Goal: Task Accomplishment & Management: Use online tool/utility

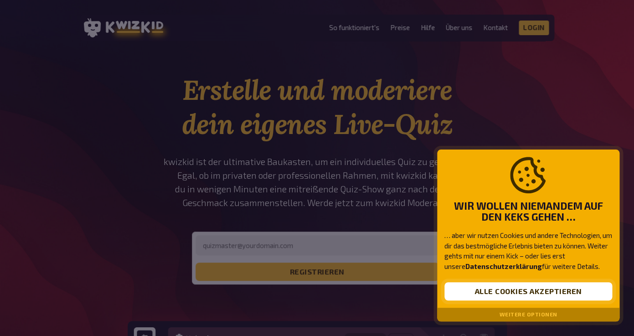
click at [501, 293] on button "Alle Cookies akzeptieren" at bounding box center [528, 291] width 168 height 18
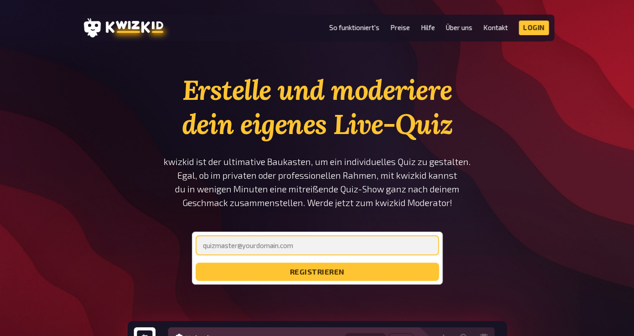
click at [317, 245] on input "email" at bounding box center [317, 245] width 243 height 20
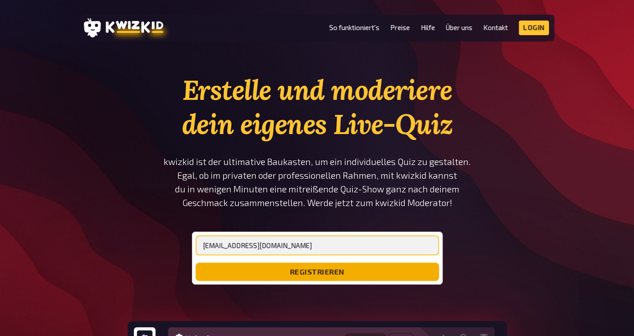
type input "[EMAIL_ADDRESS][DOMAIN_NAME]"
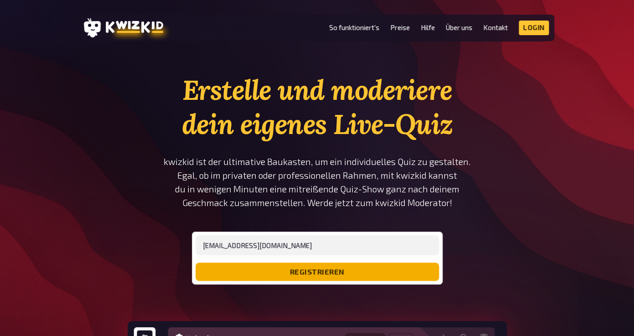
click at [290, 273] on button "registrieren" at bounding box center [317, 272] width 243 height 18
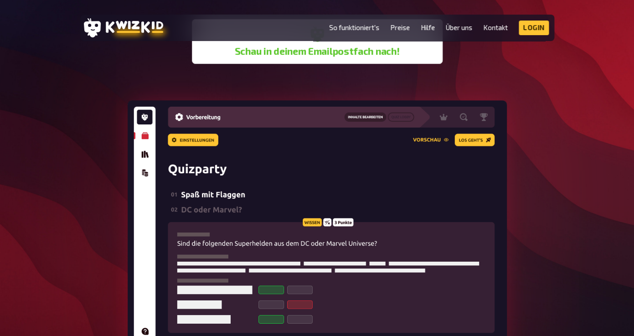
scroll to position [213, 0]
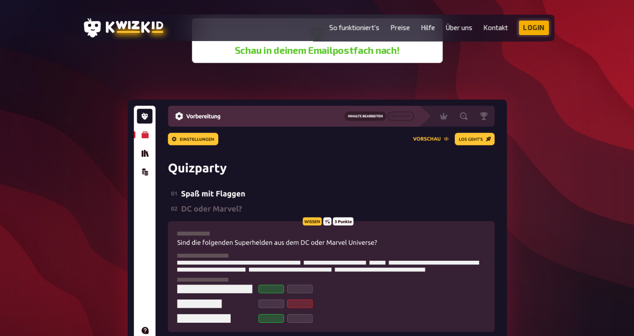
click at [534, 33] on link "Login" at bounding box center [534, 28] width 30 height 15
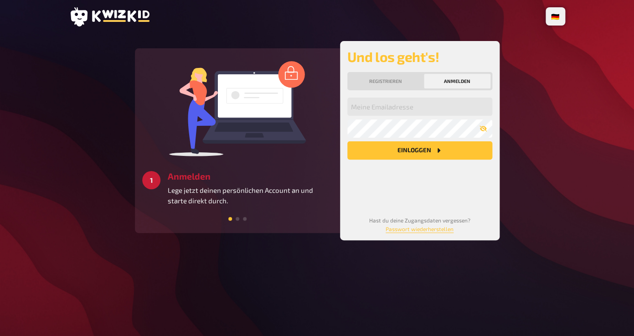
click at [441, 90] on div "Registrieren Anmelden" at bounding box center [419, 81] width 145 height 18
click at [441, 84] on button "Anmelden" at bounding box center [457, 81] width 67 height 15
click at [382, 104] on input "email" at bounding box center [419, 107] width 145 height 18
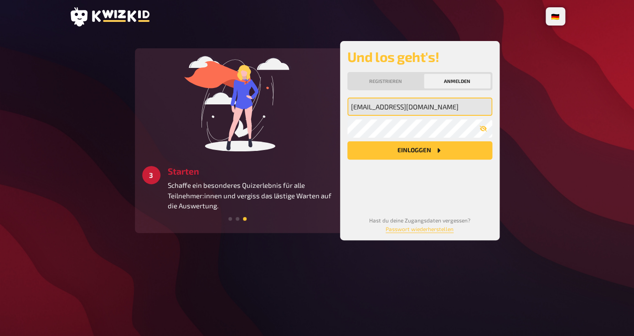
type input "[EMAIL_ADDRESS][DOMAIN_NAME]"
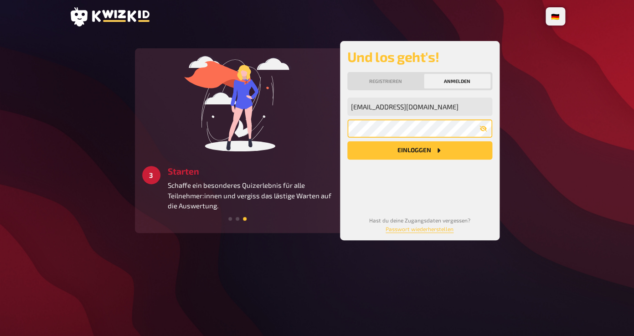
click at [347, 141] on button "Einloggen" at bounding box center [419, 150] width 145 height 18
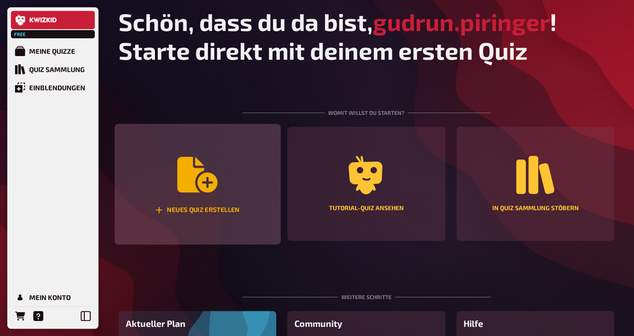
click at [202, 175] on icon "Neues Quiz erstellen" at bounding box center [197, 175] width 40 height 36
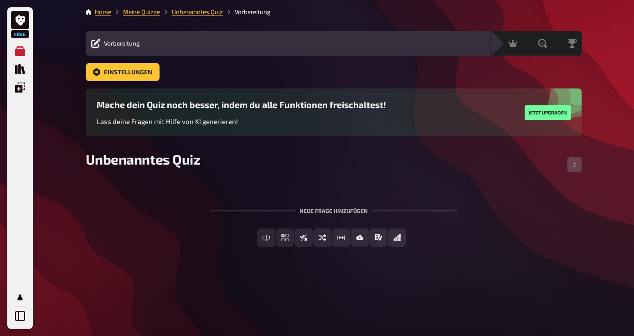
click at [132, 49] on div "Vorbereitung Inhalte Bearbeiten Quiz Lobby" at bounding box center [288, 43] width 405 height 11
click at [131, 44] on span "Vorbereitung" at bounding box center [122, 43] width 36 height 7
click at [93, 45] on icon at bounding box center [95, 43] width 9 height 9
click at [432, 67] on div "Einstellungen" at bounding box center [334, 72] width 496 height 18
click at [445, 35] on div "Vorbereitung Inhalte Bearbeiten Quiz Lobby" at bounding box center [288, 43] width 405 height 25
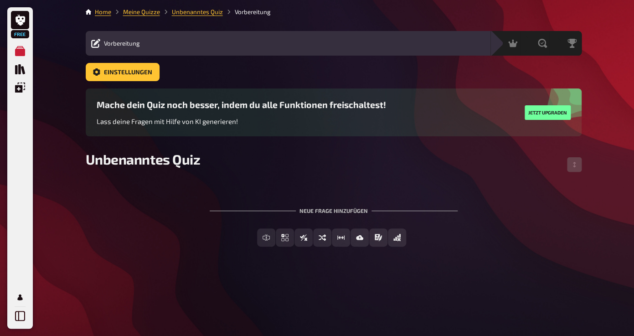
click at [345, 213] on div "Neue Frage hinzufügen" at bounding box center [334, 207] width 248 height 28
click at [193, 161] on span "Unbenanntes Quiz" at bounding box center [143, 159] width 115 height 16
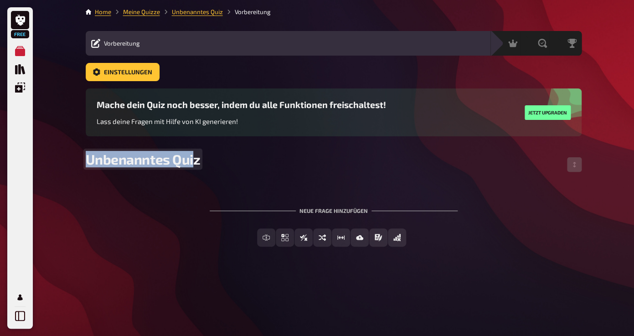
drag, startPoint x: 193, startPoint y: 161, endPoint x: 80, endPoint y: 161, distance: 112.6
click at [80, 161] on div "Home Meine Quizze Unbenanntes Quiz Vorbereitung Vorbereitung Inhalte Bearbeiten…" at bounding box center [333, 168] width 511 height 336
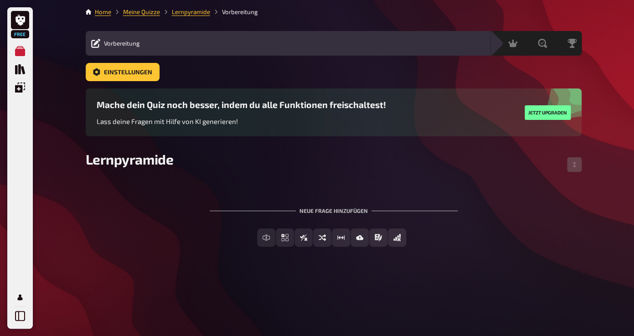
click at [176, 185] on div "To pick up a draggable item, press the space bar. While dragging, use the arrow…" at bounding box center [334, 219] width 496 height 83
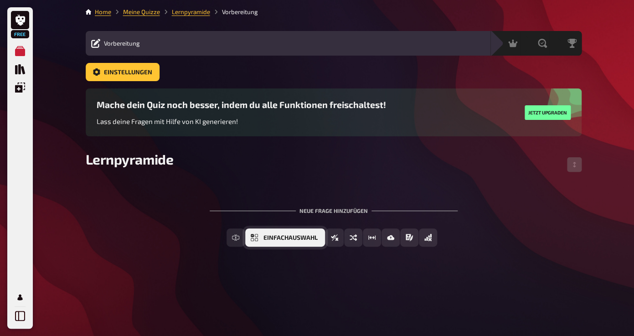
click at [286, 239] on span "Einfachauswahl" at bounding box center [291, 238] width 54 height 6
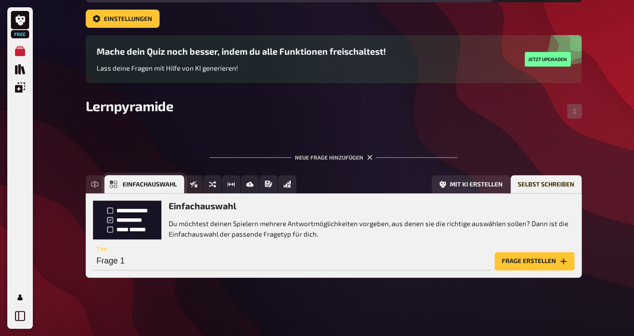
scroll to position [54, 0]
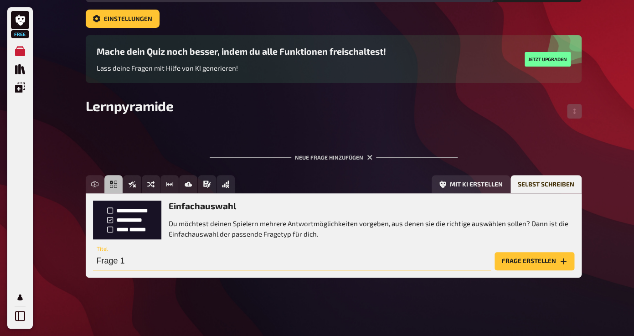
click at [293, 268] on input "Frage 1" at bounding box center [292, 261] width 398 height 18
type input "[PERSON_NAME] Prozent bleibt im Langzeitgedächtnis bei einer Vorlesung?"
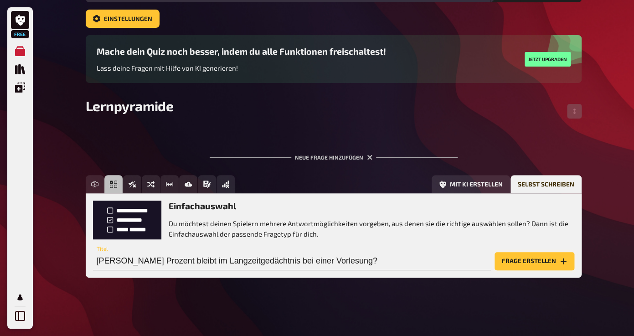
click at [522, 262] on button "Frage erstellen" at bounding box center [535, 261] width 80 height 18
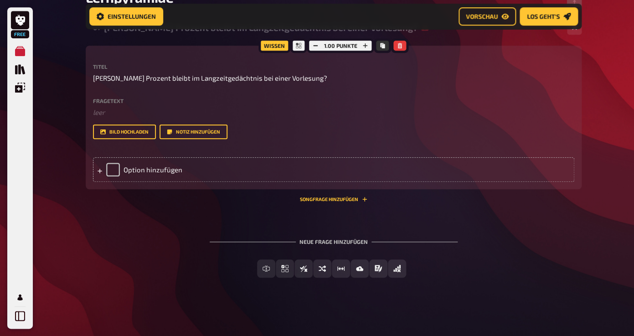
scroll to position [178, 0]
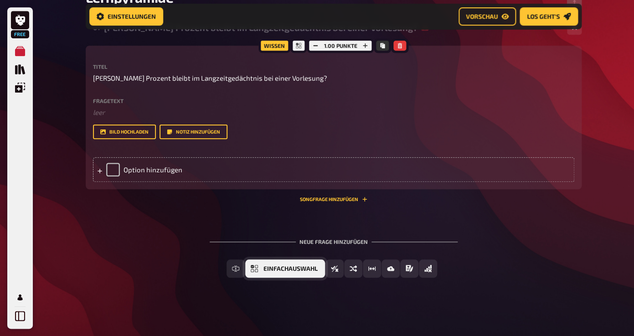
click at [269, 272] on span "Einfachauswahl" at bounding box center [291, 269] width 54 height 6
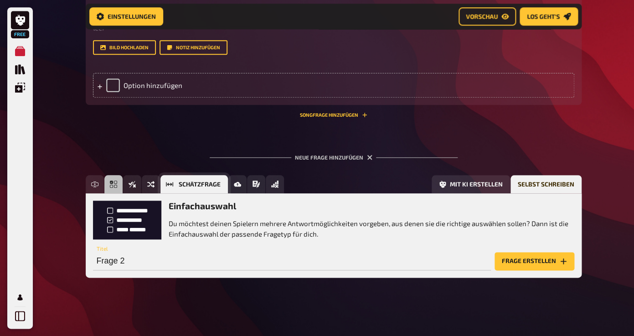
scroll to position [265, 0]
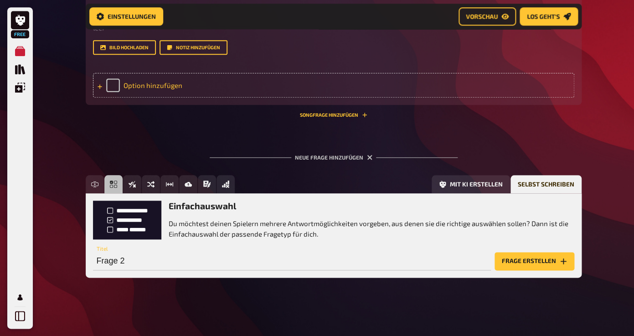
click at [101, 85] on icon at bounding box center [99, 86] width 5 height 5
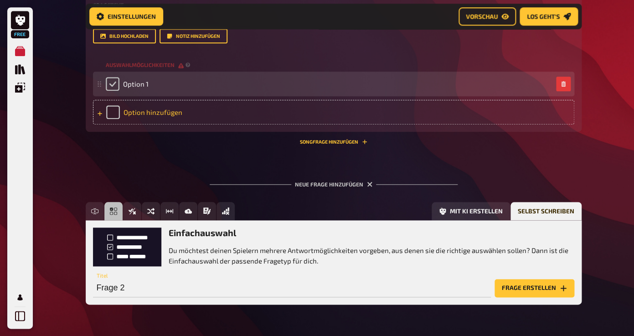
click at [115, 91] on input "checkbox" at bounding box center [113, 84] width 14 height 14
checkbox input "true"
click at [129, 88] on span "Option 1" at bounding box center [136, 84] width 26 height 8
click at [150, 91] on div "Option 1" at bounding box center [329, 84] width 447 height 14
drag, startPoint x: 147, startPoint y: 95, endPoint x: 129, endPoint y: 95, distance: 17.8
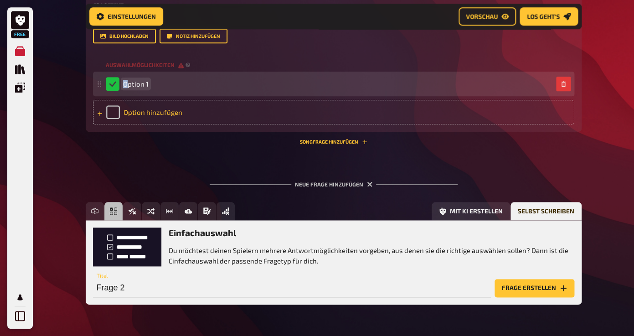
click at [129, 88] on span "Option 1" at bounding box center [136, 84] width 26 height 8
checkbox input "false"
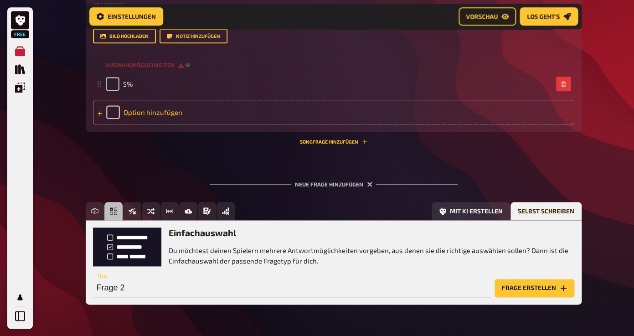
click at [155, 123] on div "Option hinzufügen" at bounding box center [333, 112] width 481 height 25
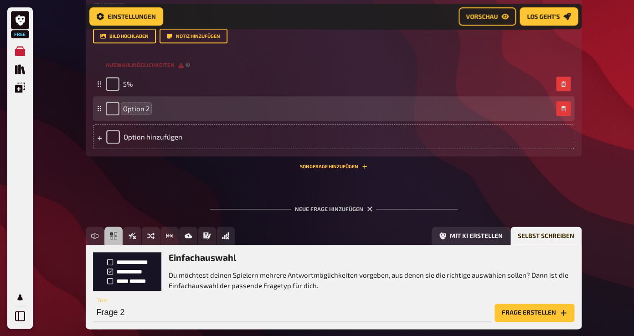
click at [149, 113] on span "Option 2" at bounding box center [136, 108] width 26 height 8
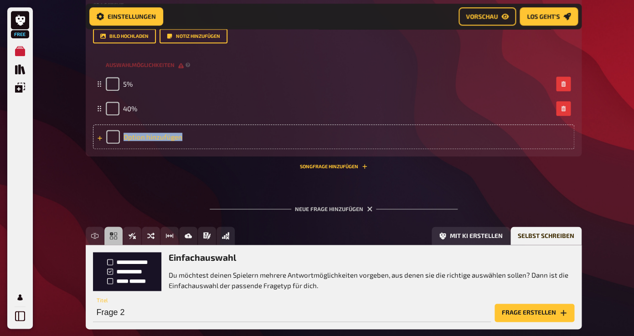
drag, startPoint x: 186, startPoint y: 149, endPoint x: 125, endPoint y: 148, distance: 61.1
click at [125, 148] on div "Option hinzufügen" at bounding box center [333, 136] width 481 height 25
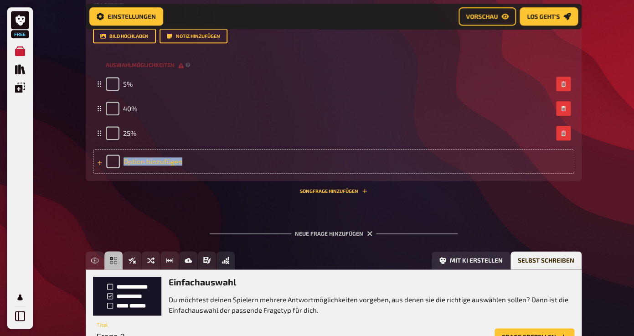
drag, startPoint x: 180, startPoint y: 172, endPoint x: 124, endPoint y: 172, distance: 55.6
click at [124, 172] on div "Option hinzufügen" at bounding box center [333, 161] width 481 height 25
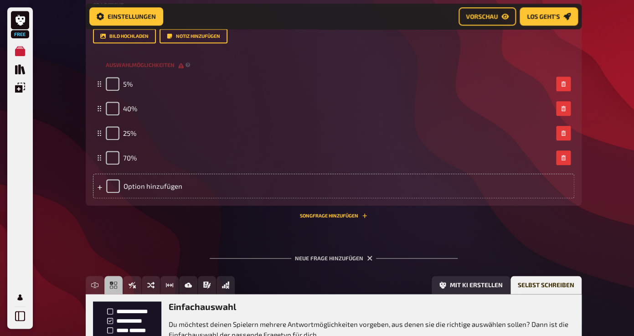
click at [342, 263] on div "Neue Frage hinzufügen" at bounding box center [334, 254] width 248 height 28
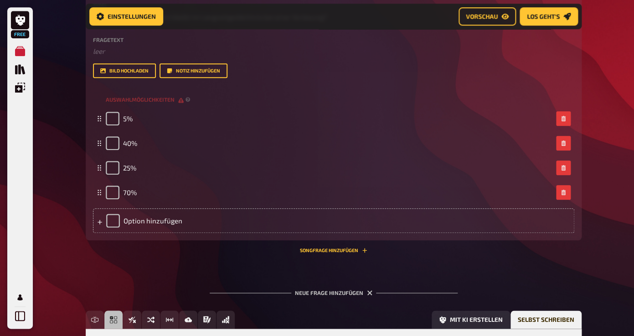
scroll to position [219, 0]
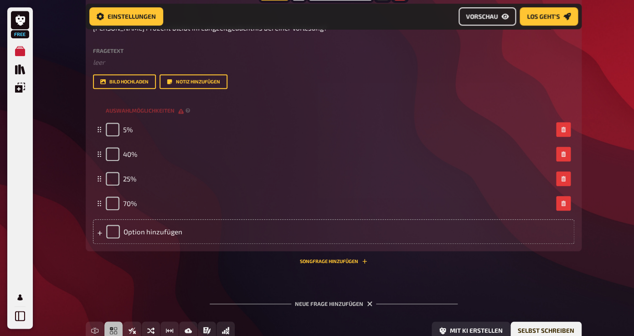
click at [495, 17] on span "Vorschau" at bounding box center [482, 16] width 32 height 6
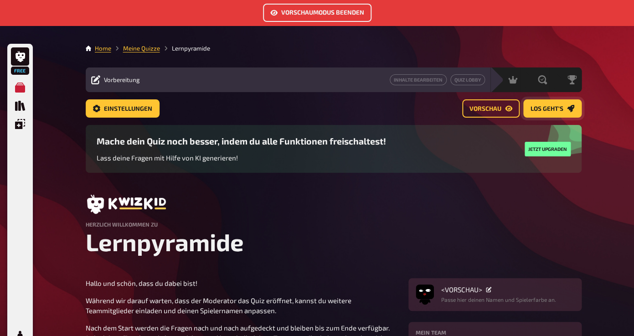
click at [547, 108] on span "Los geht's" at bounding box center [547, 109] width 33 height 6
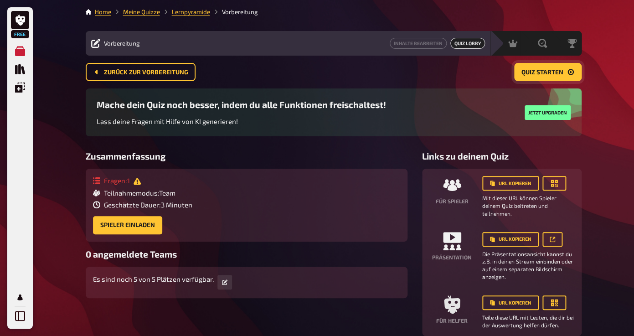
click at [540, 71] on span "Quiz starten" at bounding box center [543, 72] width 42 height 6
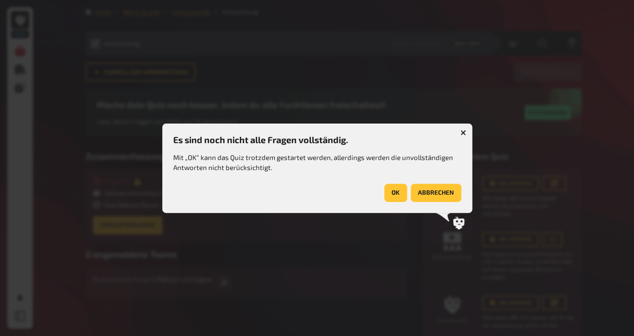
click at [401, 194] on button "OK" at bounding box center [395, 193] width 23 height 18
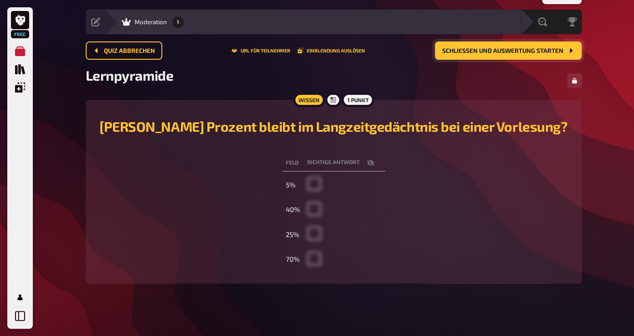
scroll to position [27, 0]
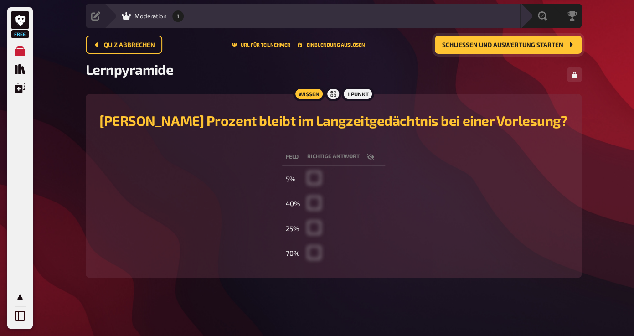
click at [315, 181] on span at bounding box center [314, 182] width 14 height 8
click at [315, 164] on th "Richtige Antwort" at bounding box center [345, 157] width 82 height 17
click at [321, 156] on th "Richtige Antwort" at bounding box center [345, 157] width 82 height 17
click at [296, 156] on th "Feld" at bounding box center [292, 157] width 21 height 17
